Goal: Find specific page/section: Find specific page/section

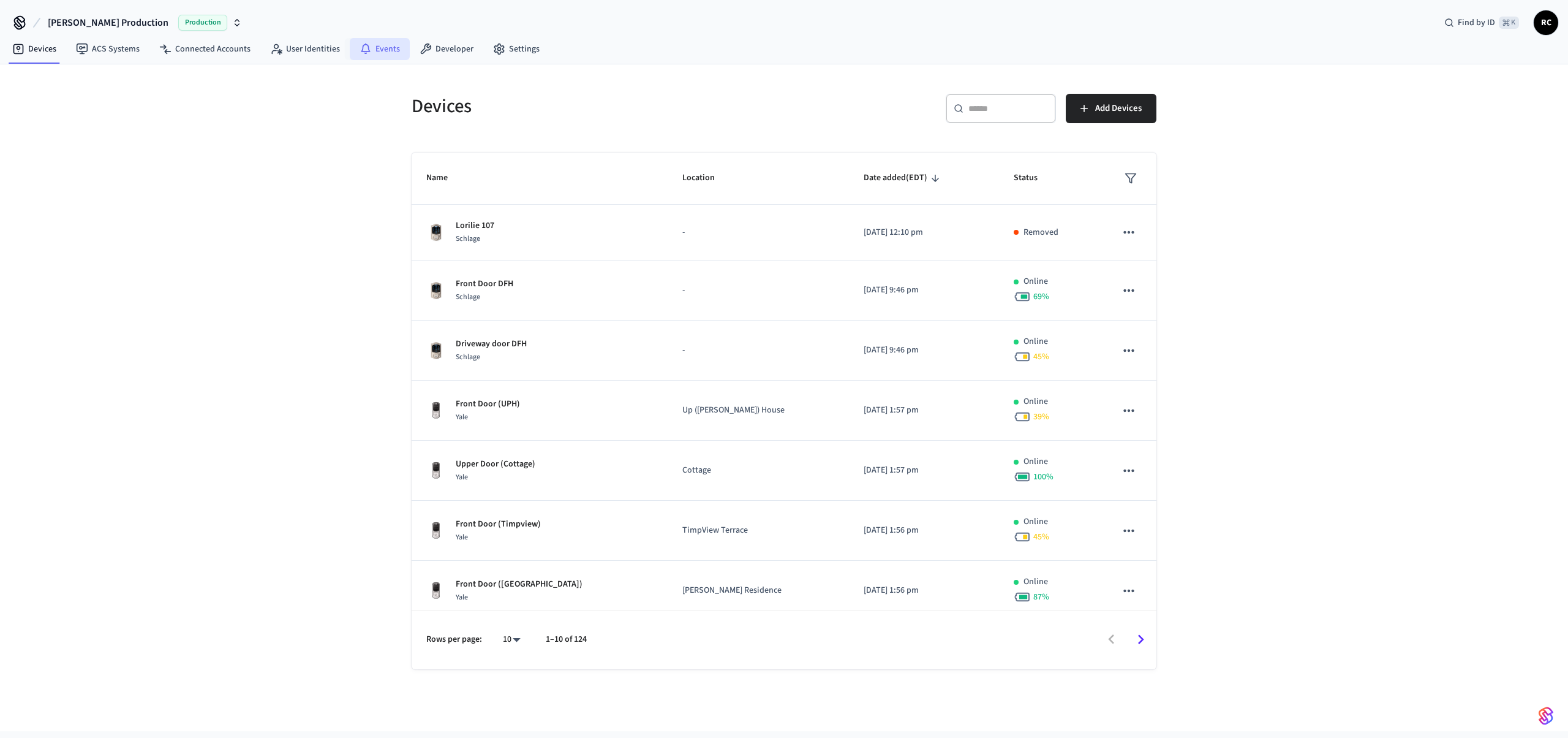
click at [361, 47] on icon at bounding box center [365, 48] width 12 height 12
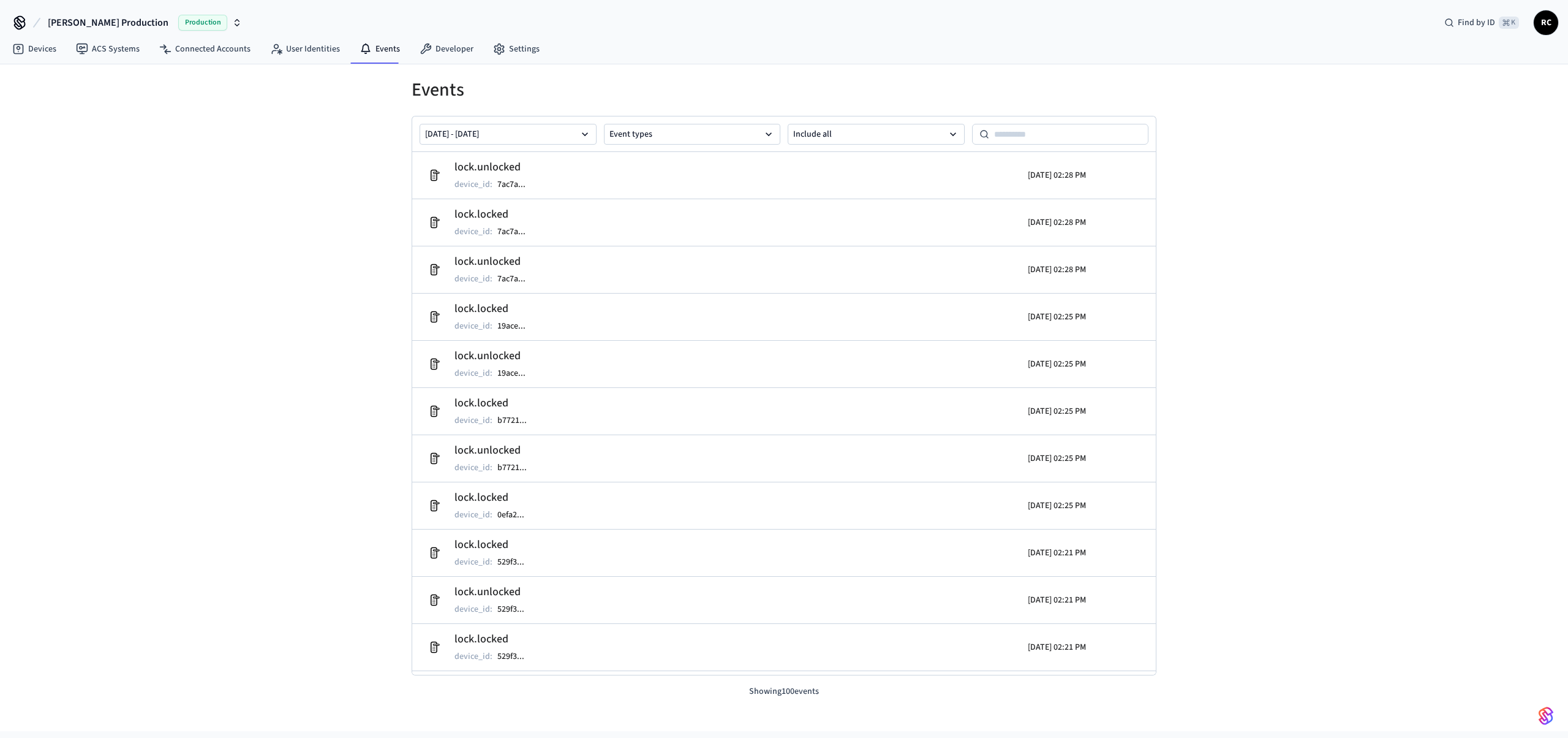
click at [296, 154] on div "Events [DATE] - [DATE] Event types Include all lock.unlocked device_id : 7ac7a …" at bounding box center [784, 398] width 1568 height 667
click at [230, 303] on div "Events [DATE] - [DATE] Event types Include all lock.unlocked device_id : 7ac7a …" at bounding box center [784, 398] width 1568 height 667
click at [102, 17] on span "[PERSON_NAME] Production" at bounding box center [108, 22] width 121 height 15
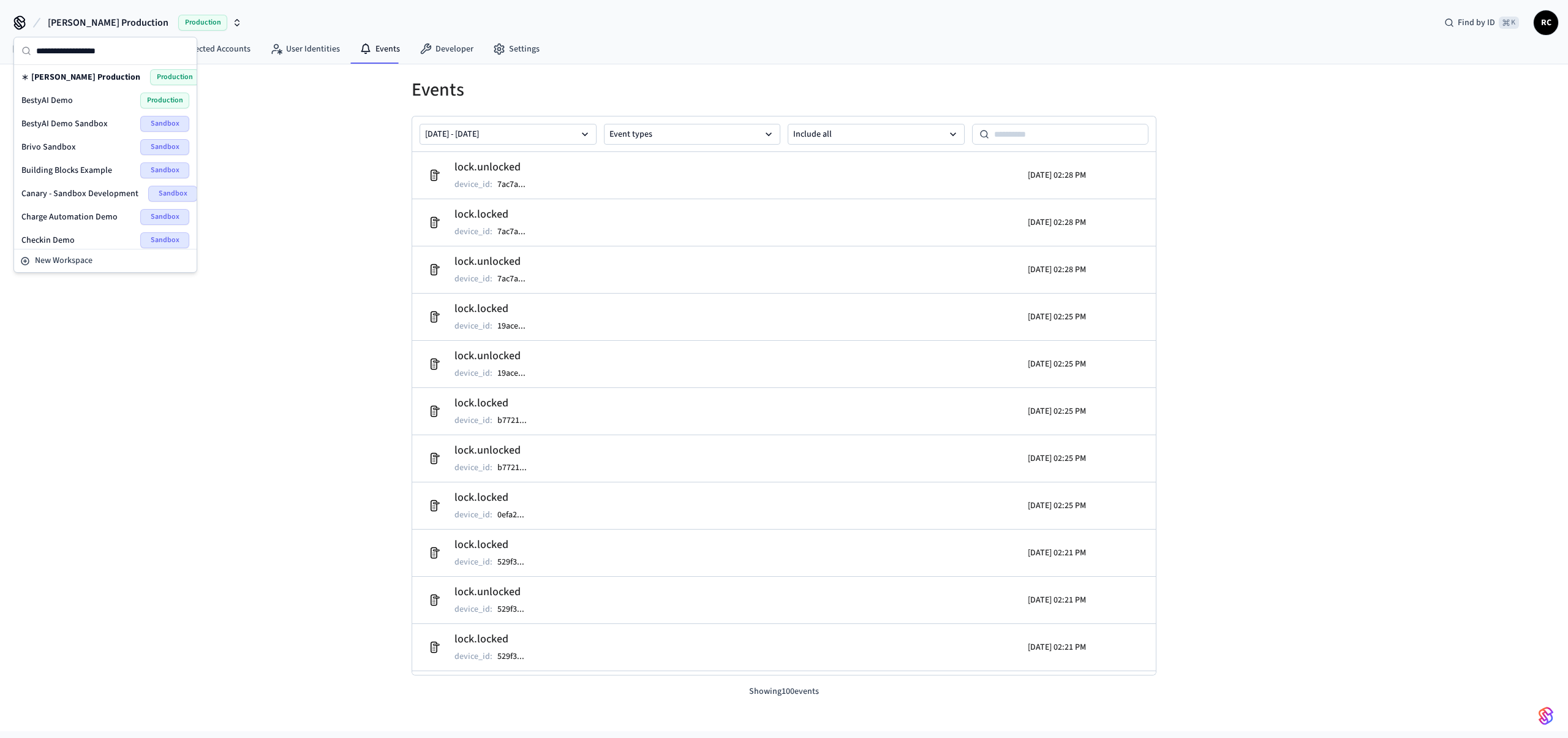
scroll to position [176, 0]
click at [198, 422] on div "Events Sep 02 2025 - Sep 09 2025 Event types Include all lock.unlocked device_i…" at bounding box center [784, 398] width 1568 height 667
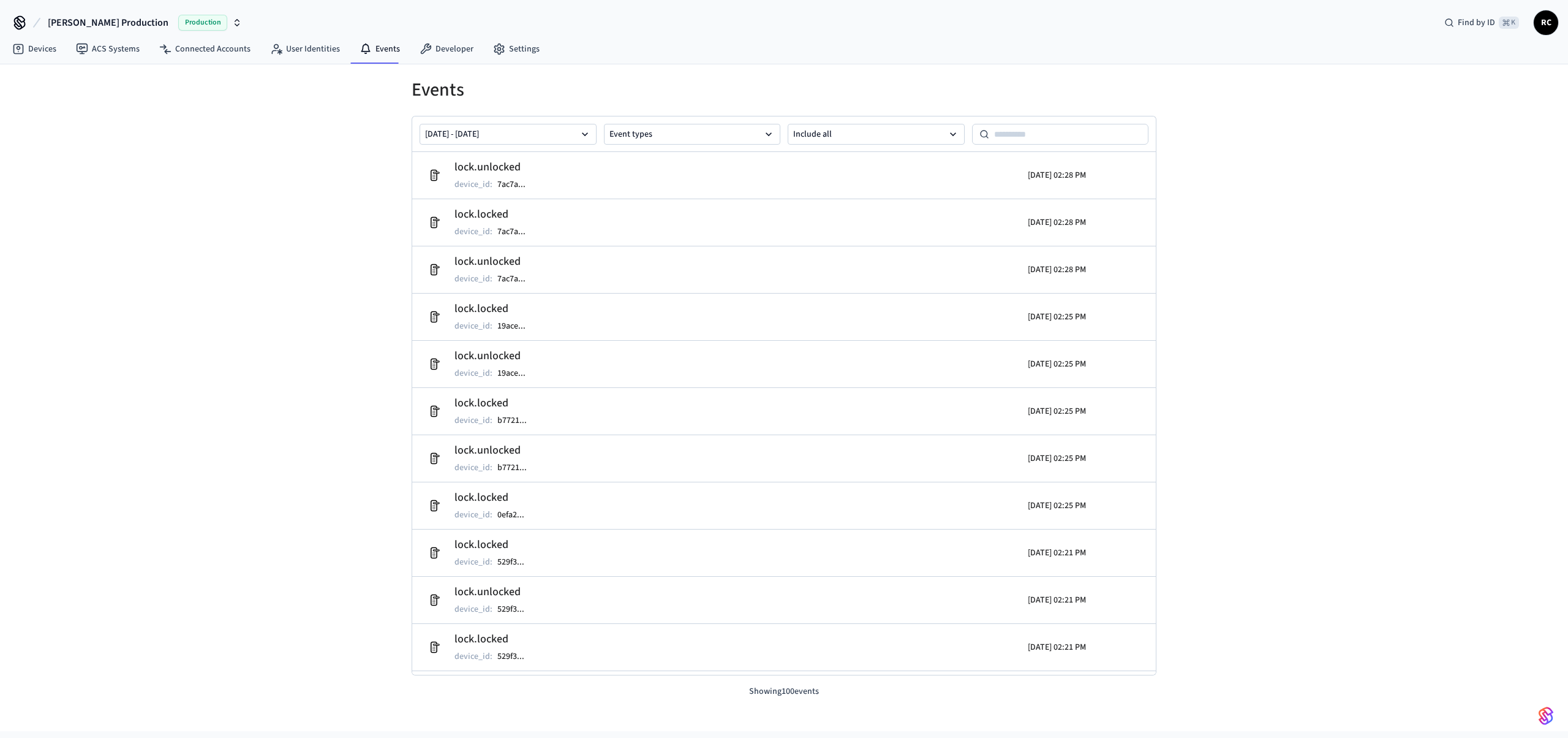
click at [302, 167] on div "Events Sep 02 2025 - Sep 09 2025 Event types Include all lock.unlocked device_i…" at bounding box center [784, 398] width 1568 height 667
click at [92, 24] on span "[PERSON_NAME] Production" at bounding box center [108, 22] width 121 height 15
type input "*****"
click at [92, 76] on div "ResNexus Demo Sandbox" at bounding box center [106, 79] width 168 height 16
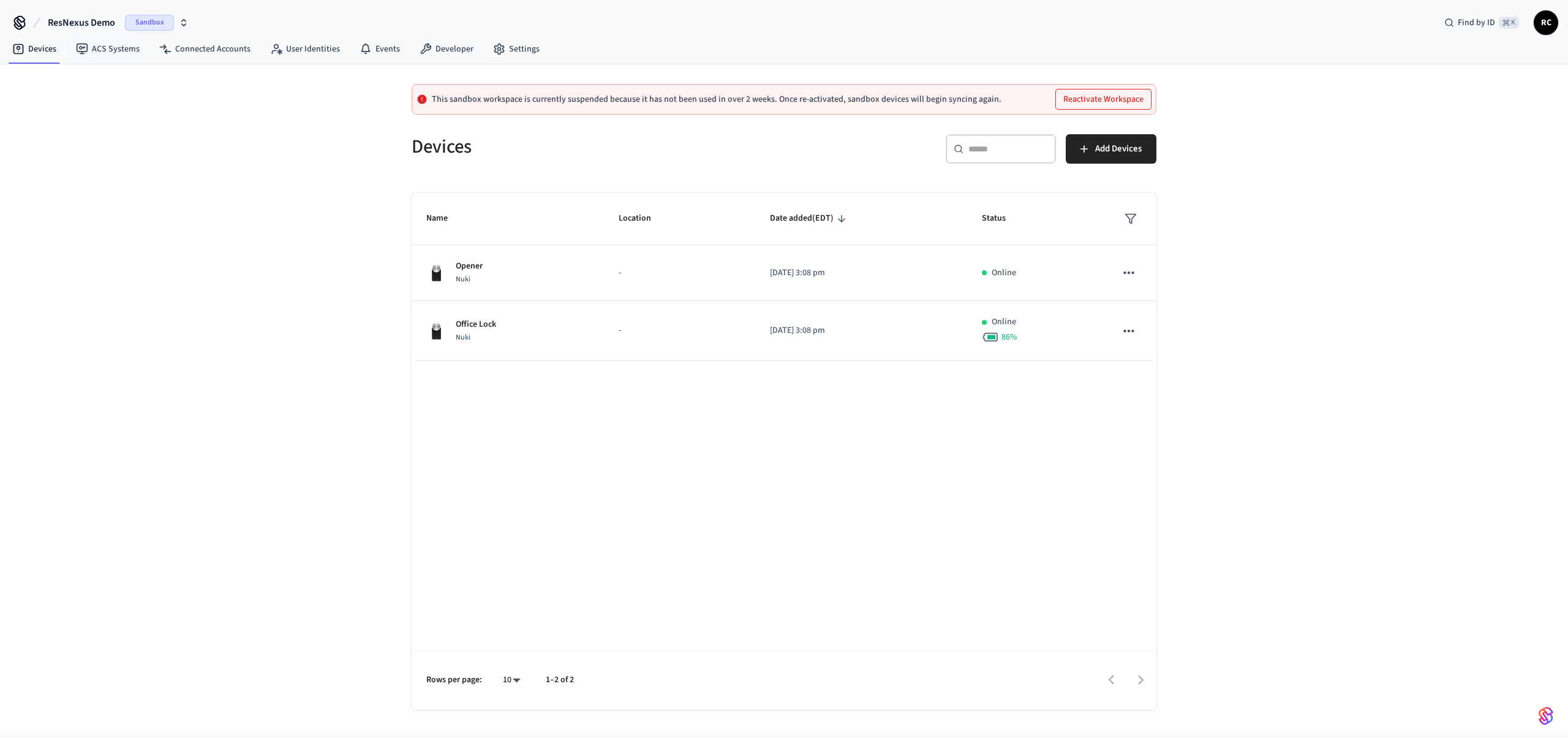
click at [83, 18] on span "ResNexus Demo" at bounding box center [81, 22] width 67 height 15
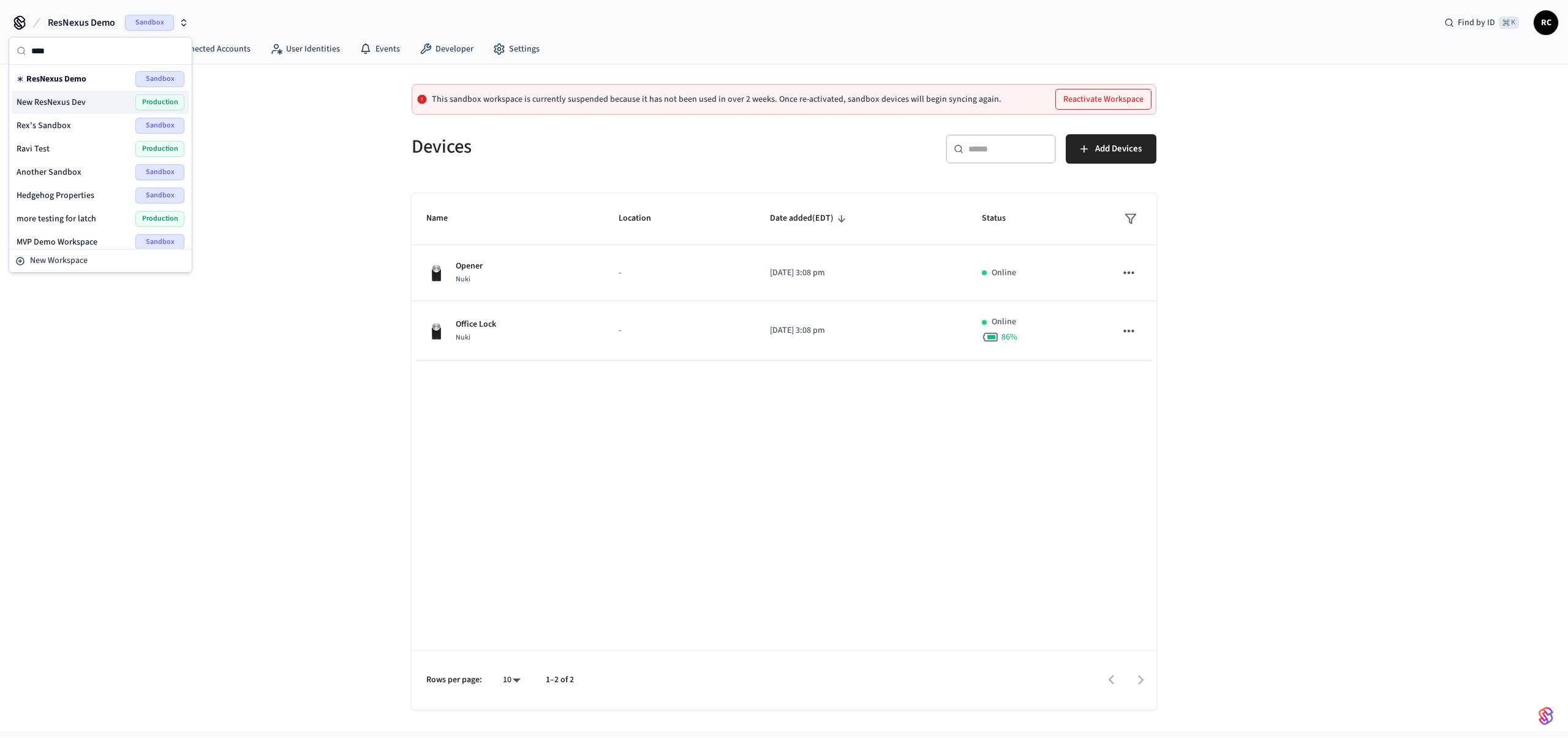
type input "****"
click at [85, 98] on span "New ResNexus Dev" at bounding box center [51, 102] width 69 height 12
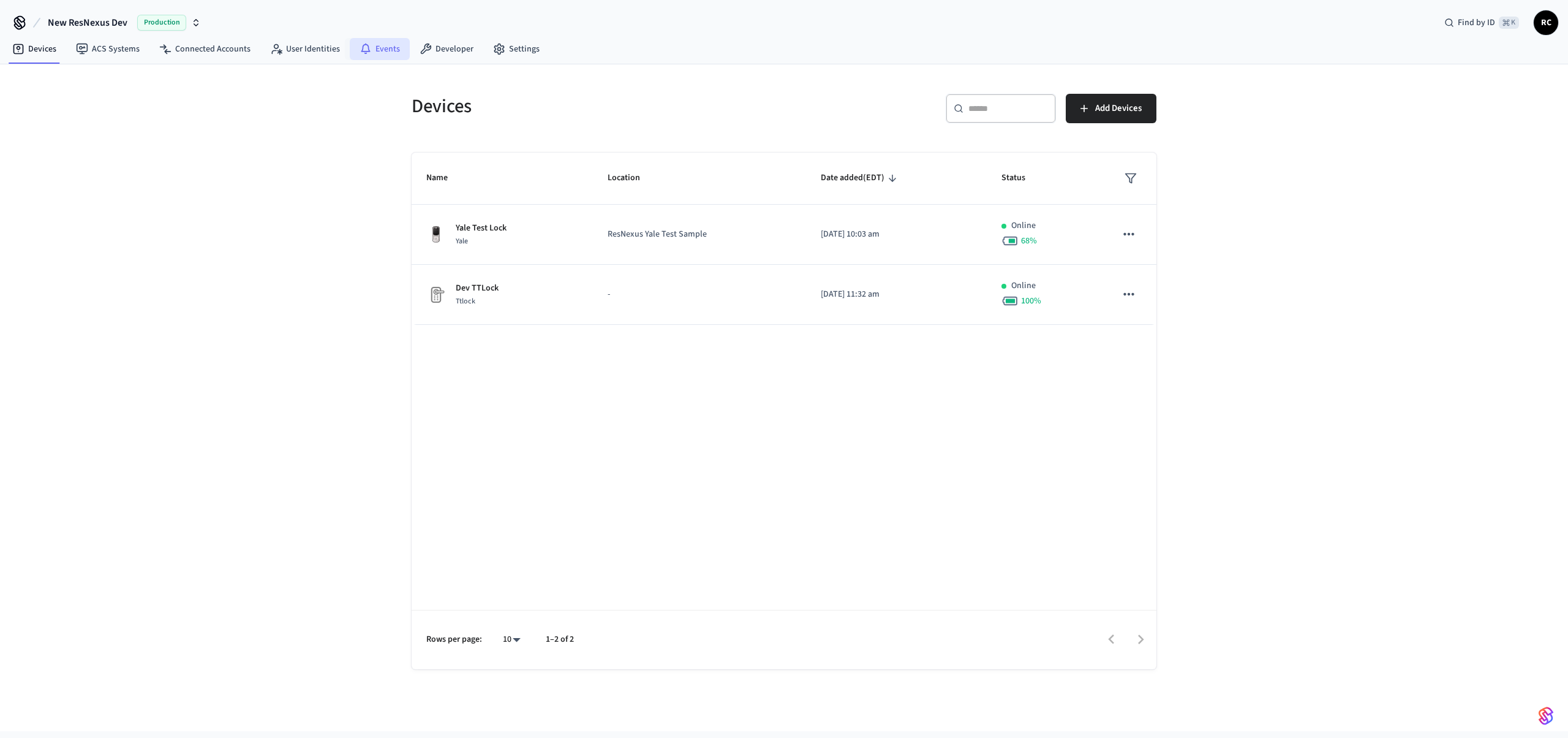
click at [389, 50] on link "Events" at bounding box center [380, 49] width 60 height 22
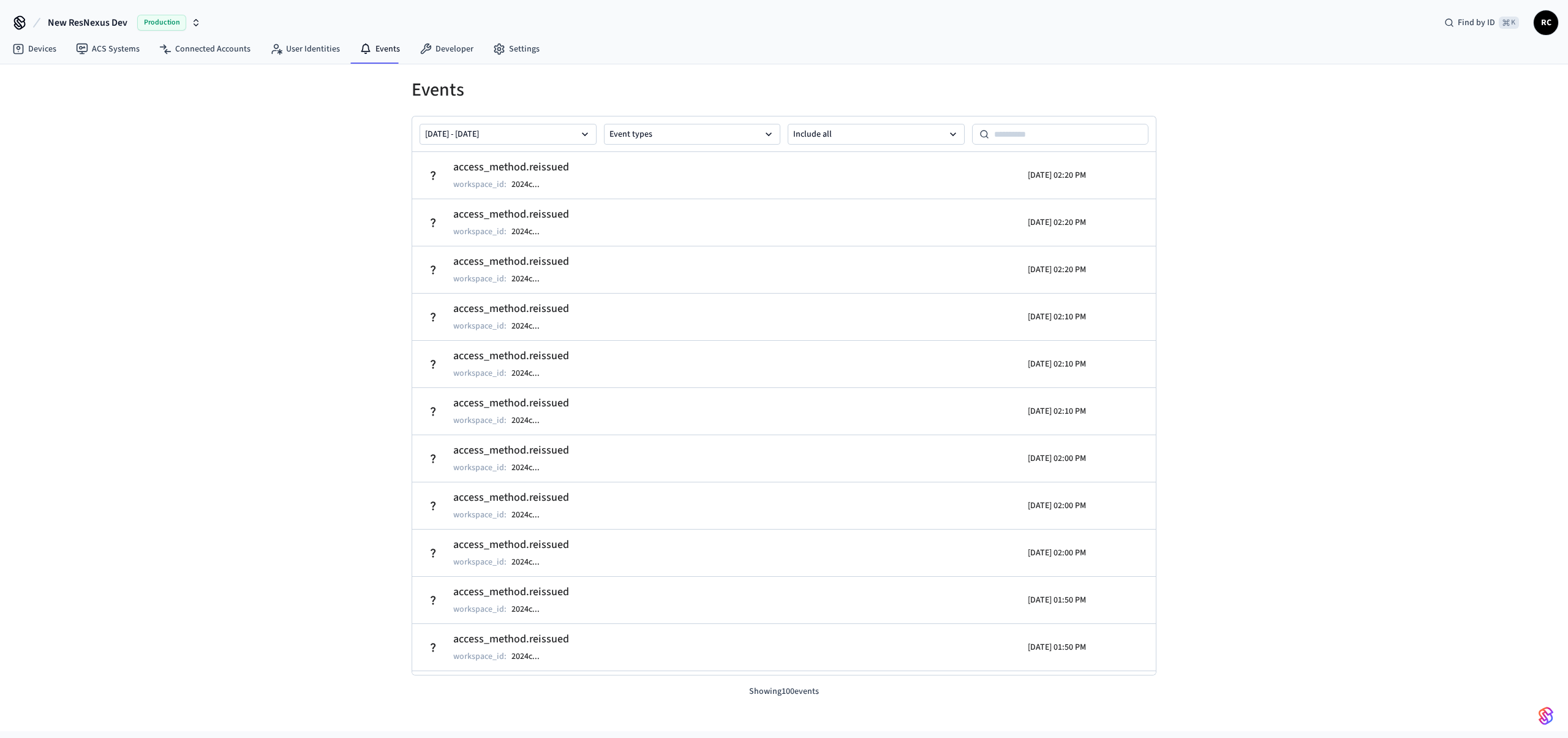
click at [306, 204] on div "Events [DATE] - [DATE] Event types Include all access_method.reissued workspace…" at bounding box center [784, 398] width 1568 height 667
click at [307, 199] on div "Events [DATE] - [DATE] Event types Include all access_method.reissued workspace…" at bounding box center [784, 398] width 1568 height 667
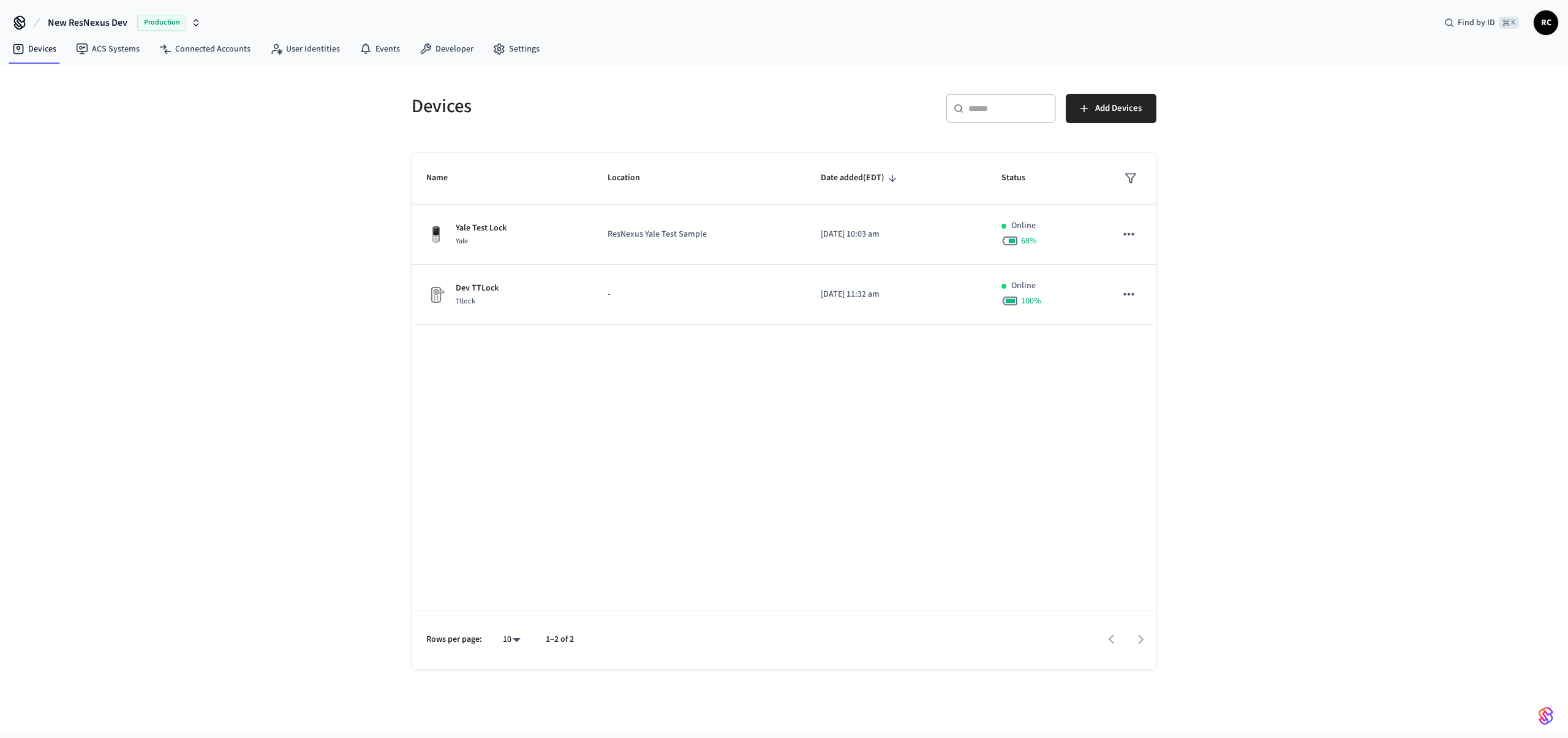
click at [743, 517] on div "Name Location Date added (EDT) Status Yale Test Lock Yale ResNexus Yale Test Sa…" at bounding box center [783, 411] width 745 height 517
